Goal: Task Accomplishment & Management: Complete application form

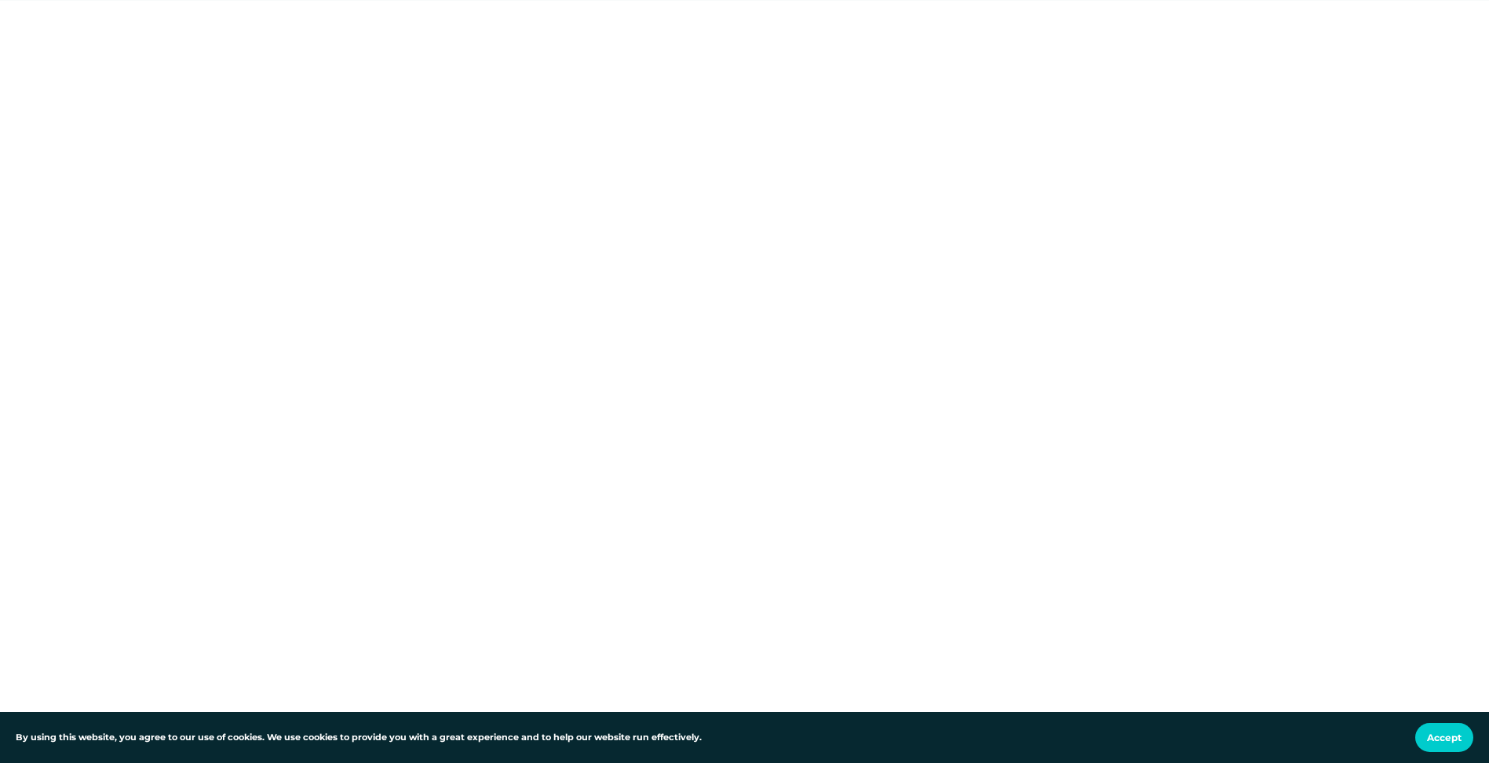
scroll to position [235, 0]
click at [334, 294] on div at bounding box center [744, 297] width 1489 height 563
click at [321, 303] on div at bounding box center [744, 454] width 1489 height 563
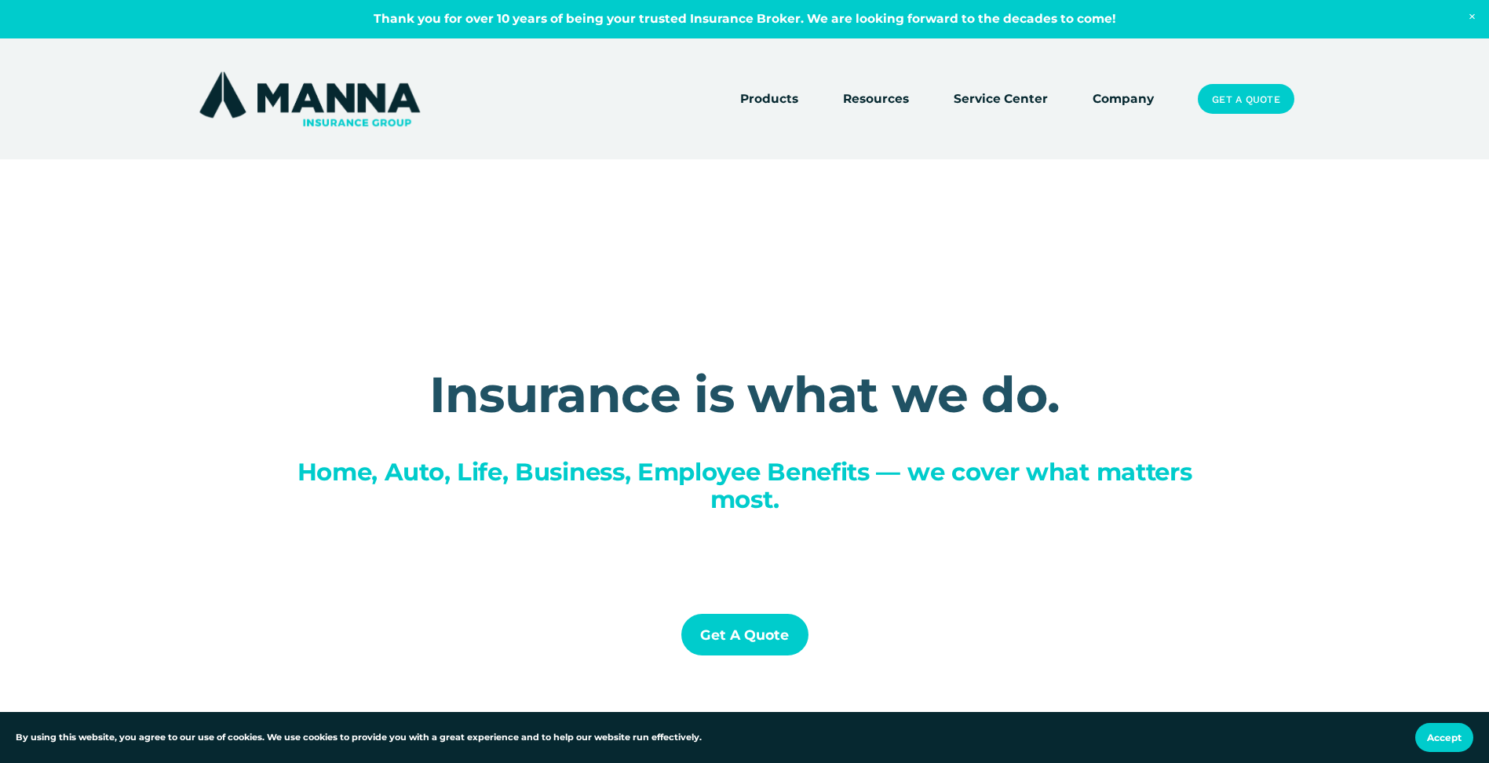
click at [775, 658] on div "Get a Quote" at bounding box center [745, 634] width 270 height 113
click at [769, 637] on link "Get a Quote" at bounding box center [744, 635] width 127 height 42
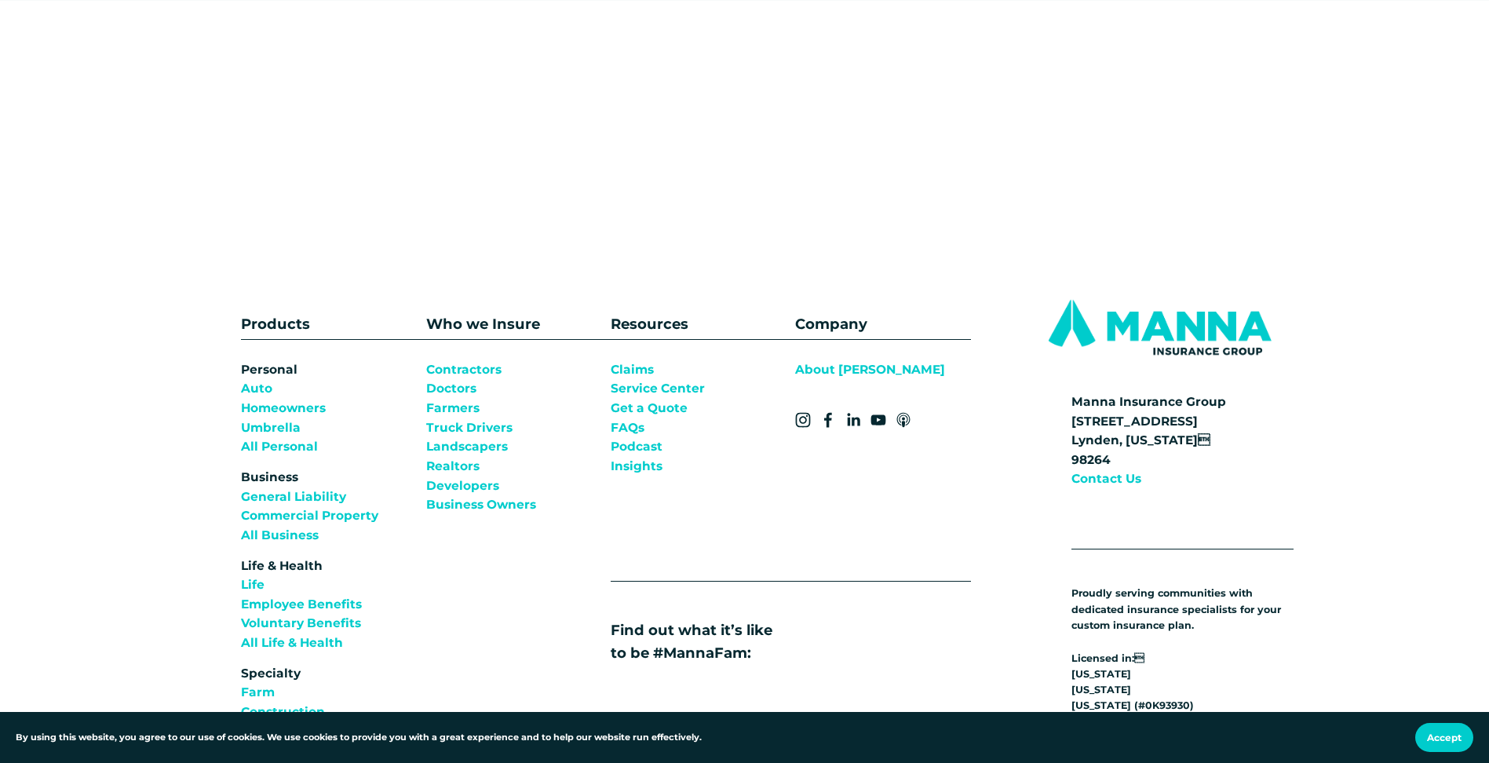
scroll to position [1413, 0]
